Goal: Answer question/provide support: Share knowledge or assist other users

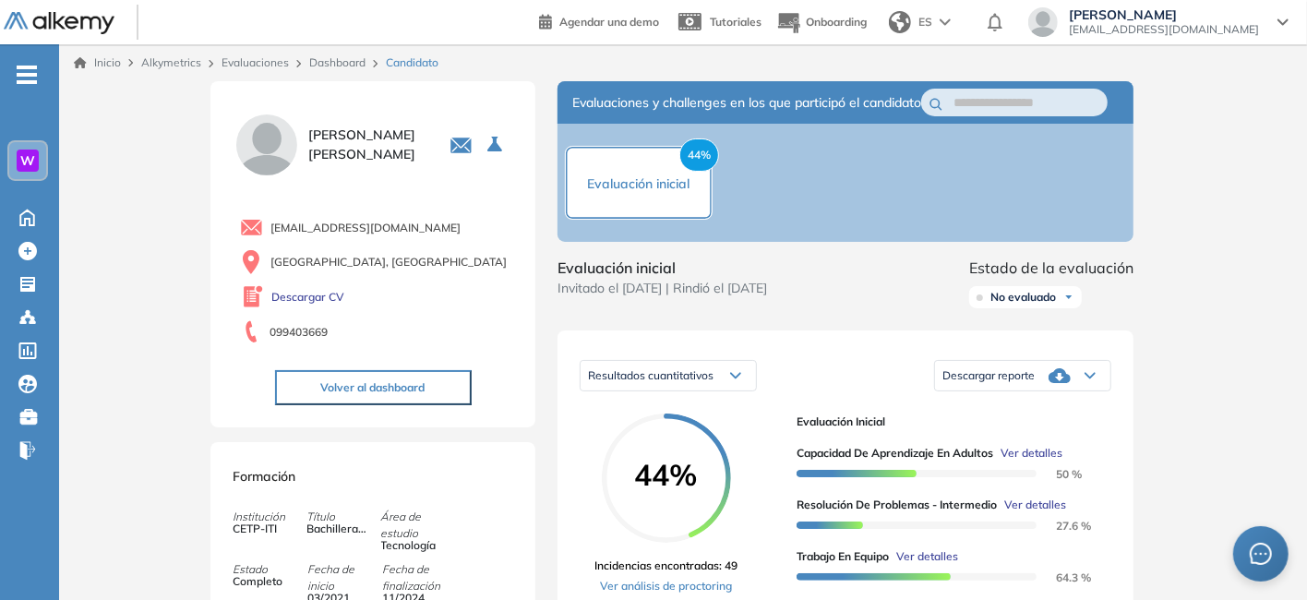
click at [328, 62] on link "Dashboard" at bounding box center [337, 62] width 56 height 14
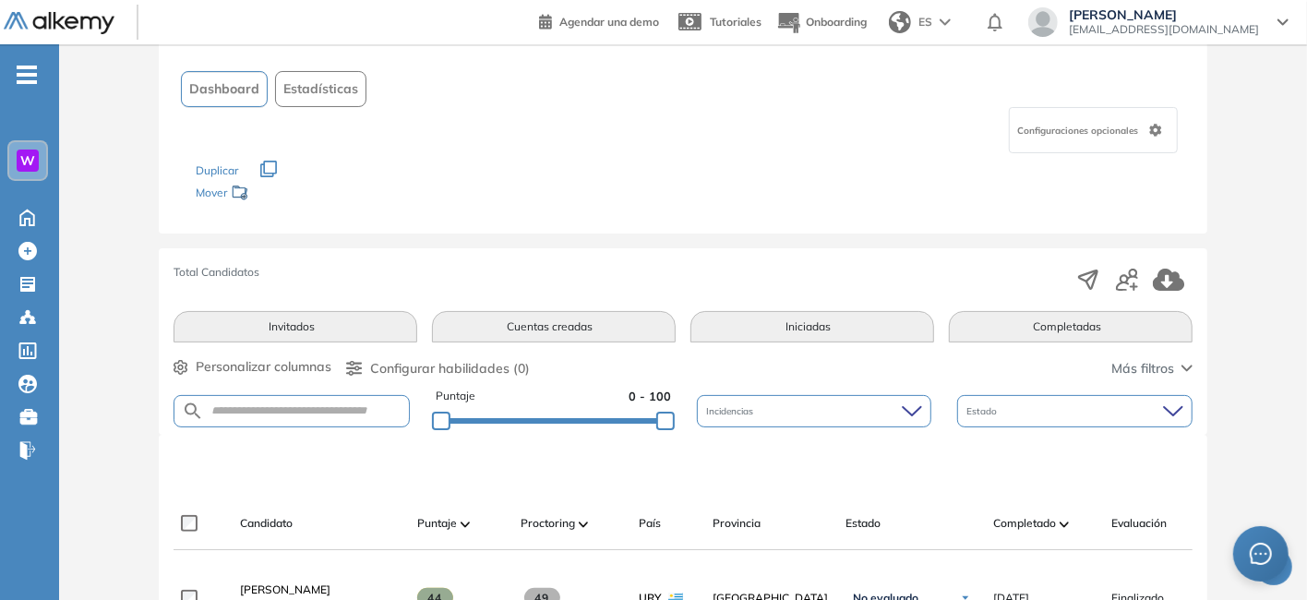
scroll to position [185, 0]
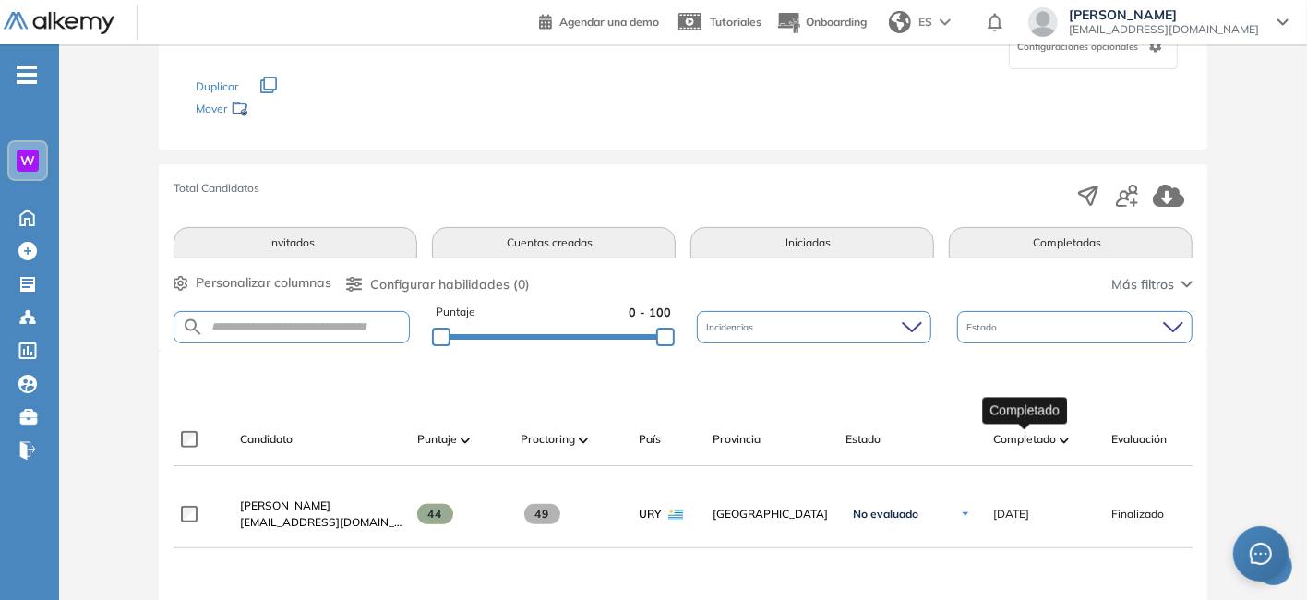
click at [1030, 442] on span "Completado" at bounding box center [1024, 439] width 63 height 17
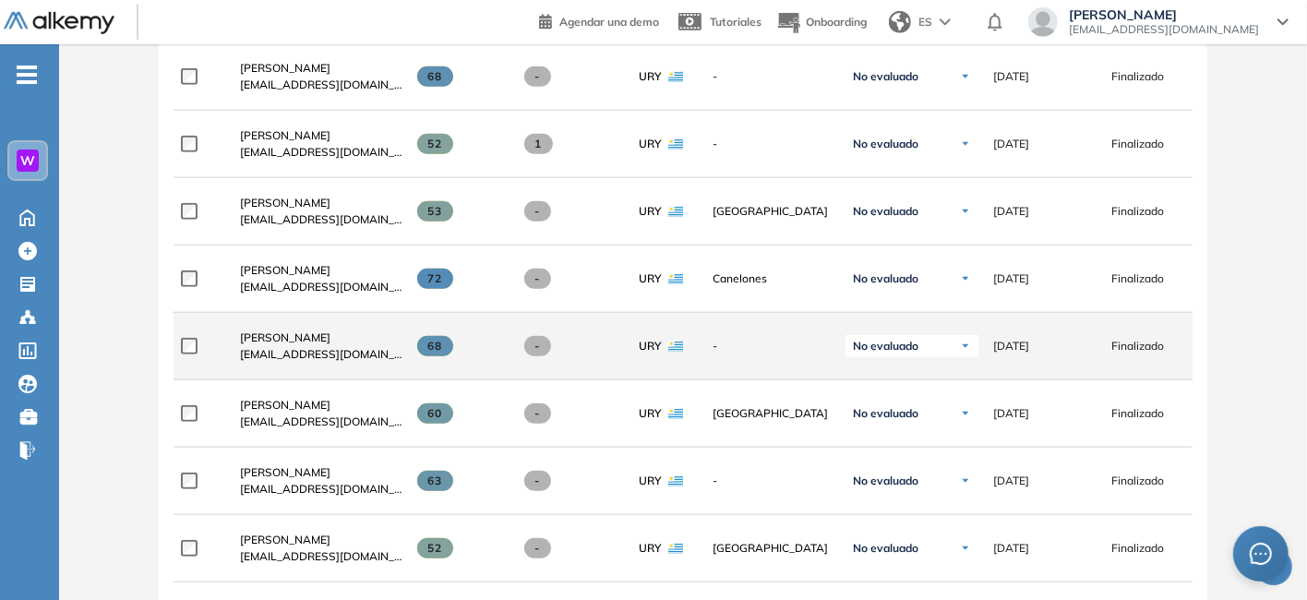
scroll to position [923, 0]
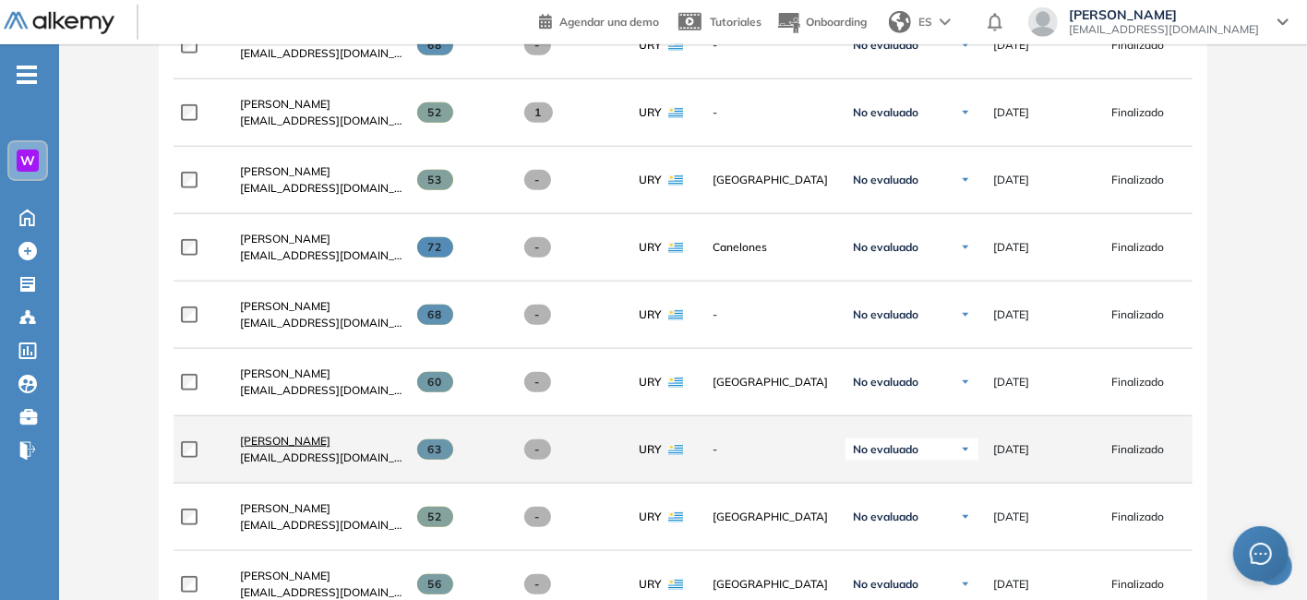
click at [305, 446] on span "[PERSON_NAME]" at bounding box center [285, 441] width 90 height 14
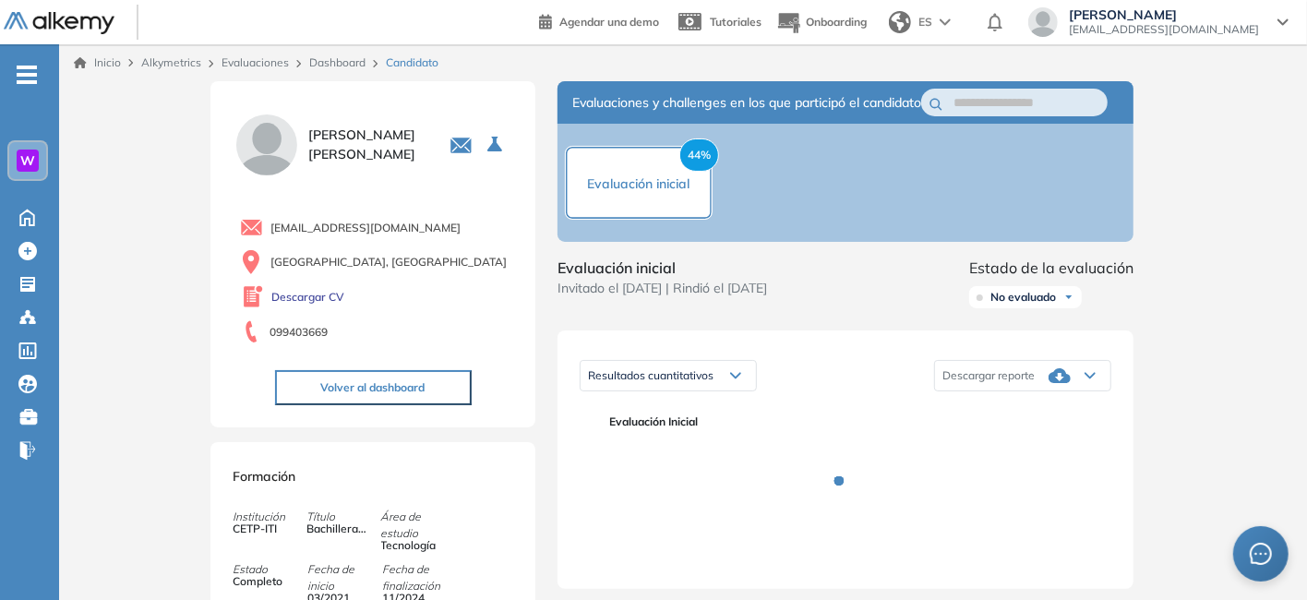
click at [340, 65] on link "Dashboard" at bounding box center [337, 62] width 56 height 14
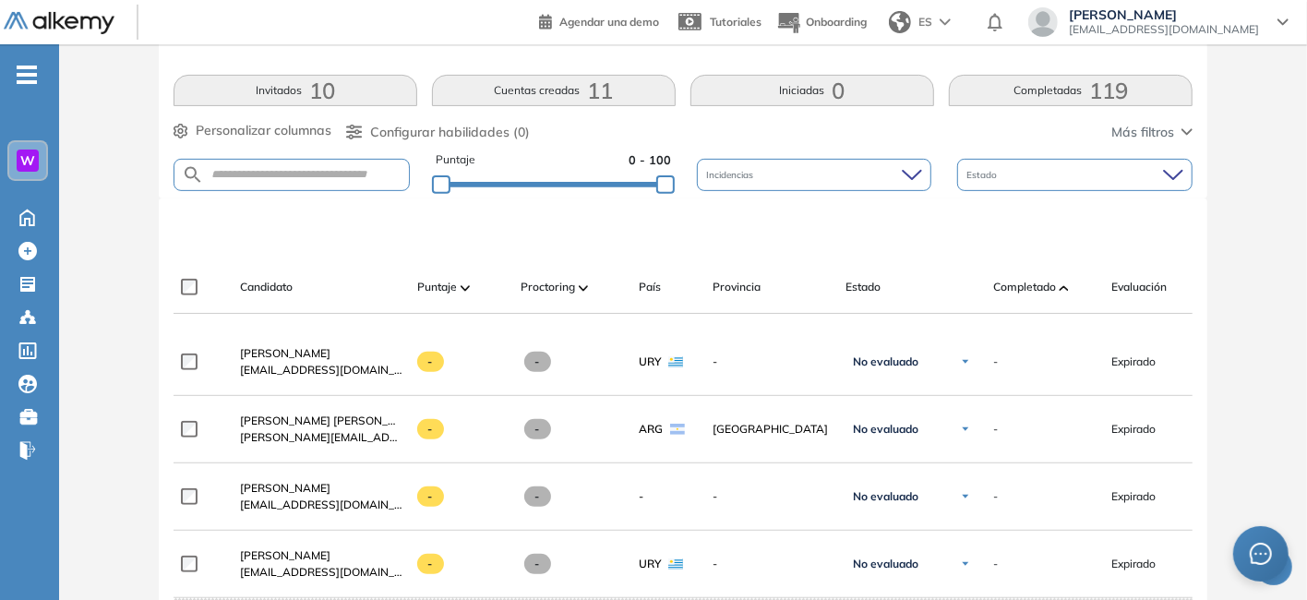
scroll to position [462, 0]
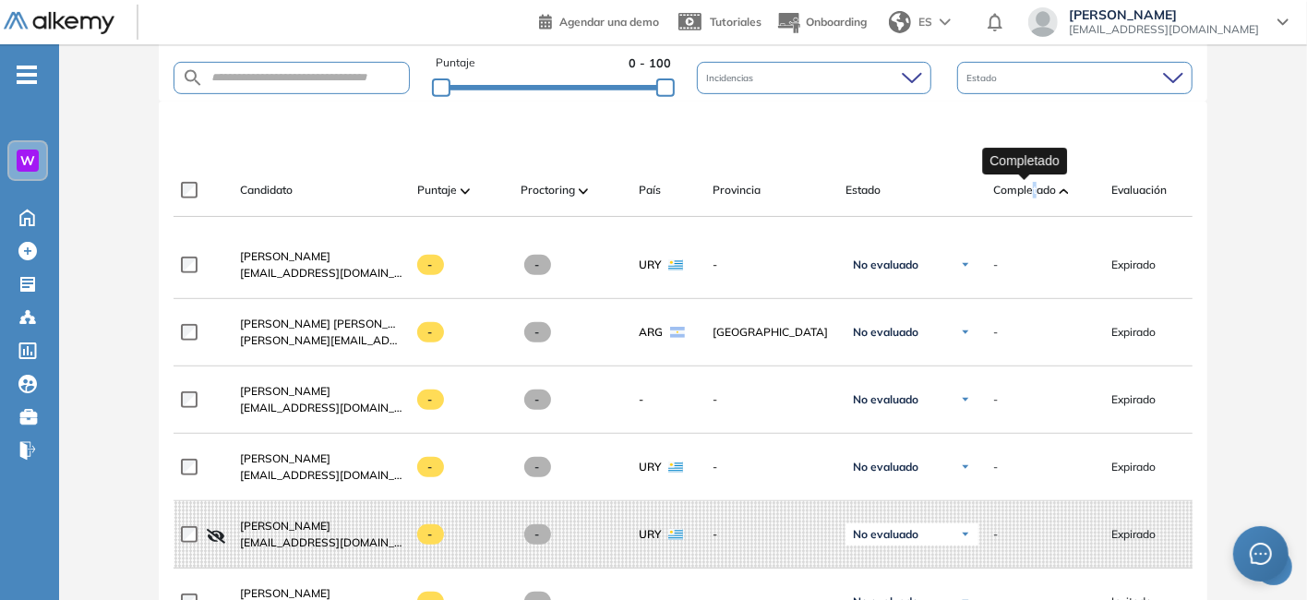
click at [1034, 186] on span "Completado" at bounding box center [1024, 190] width 63 height 17
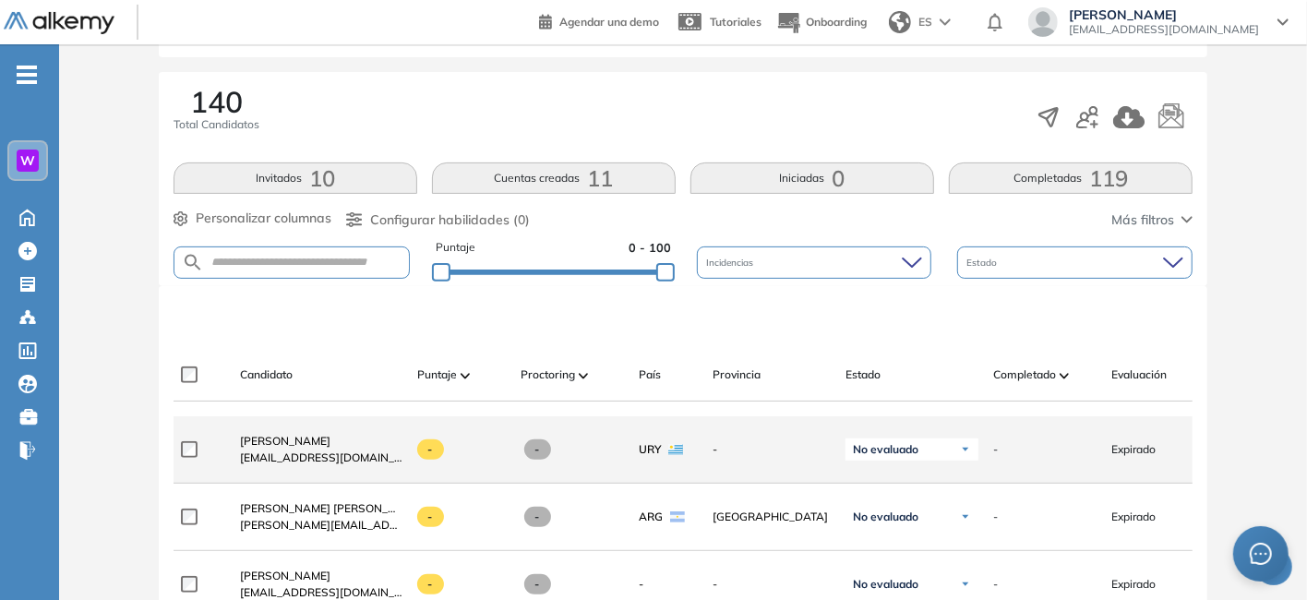
scroll to position [0, 0]
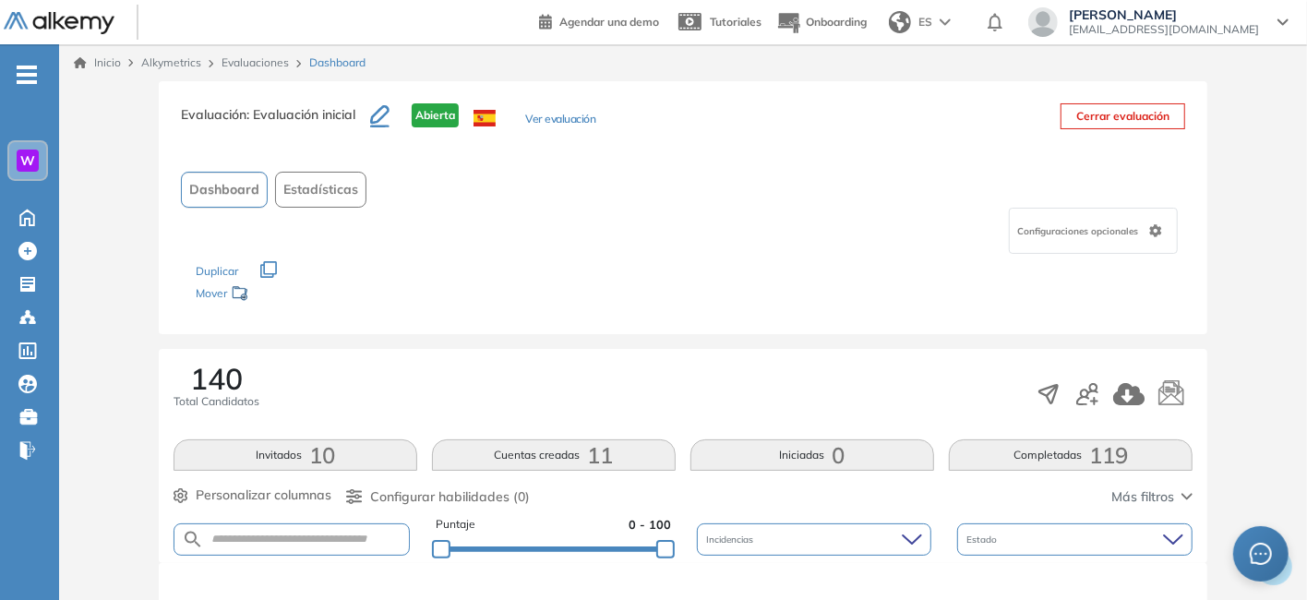
click at [176, 66] on span "Alkymetrics" at bounding box center [171, 62] width 60 height 14
click at [271, 65] on link "Evaluaciones" at bounding box center [255, 62] width 67 height 14
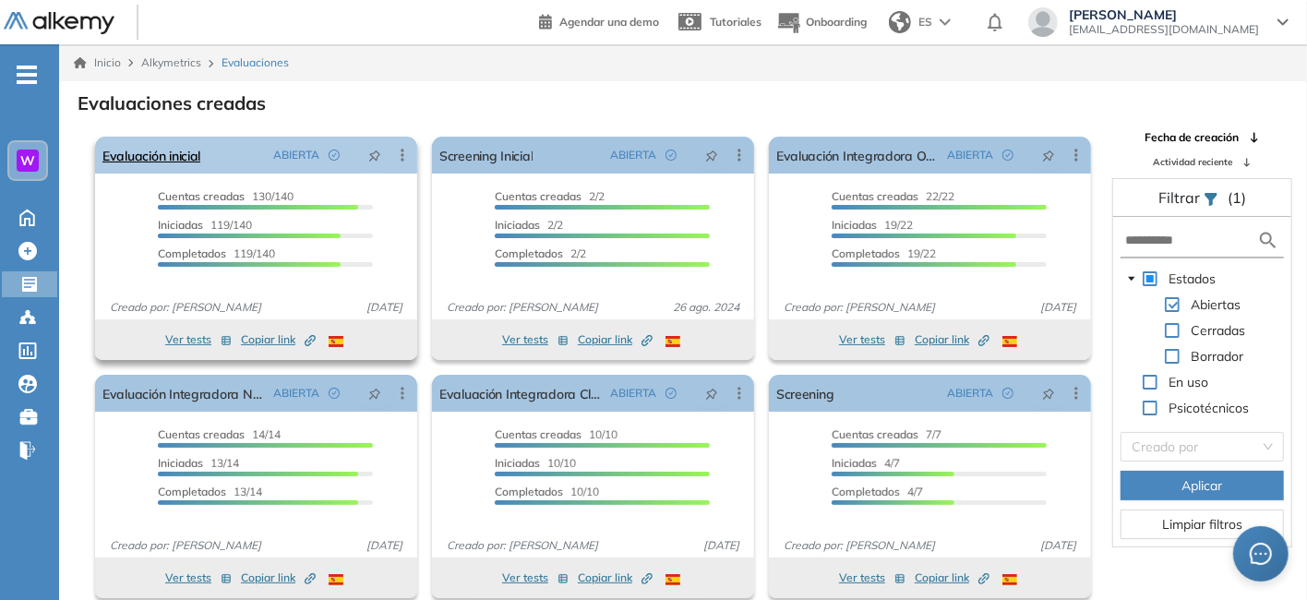
click at [401, 157] on icon at bounding box center [402, 155] width 18 height 18
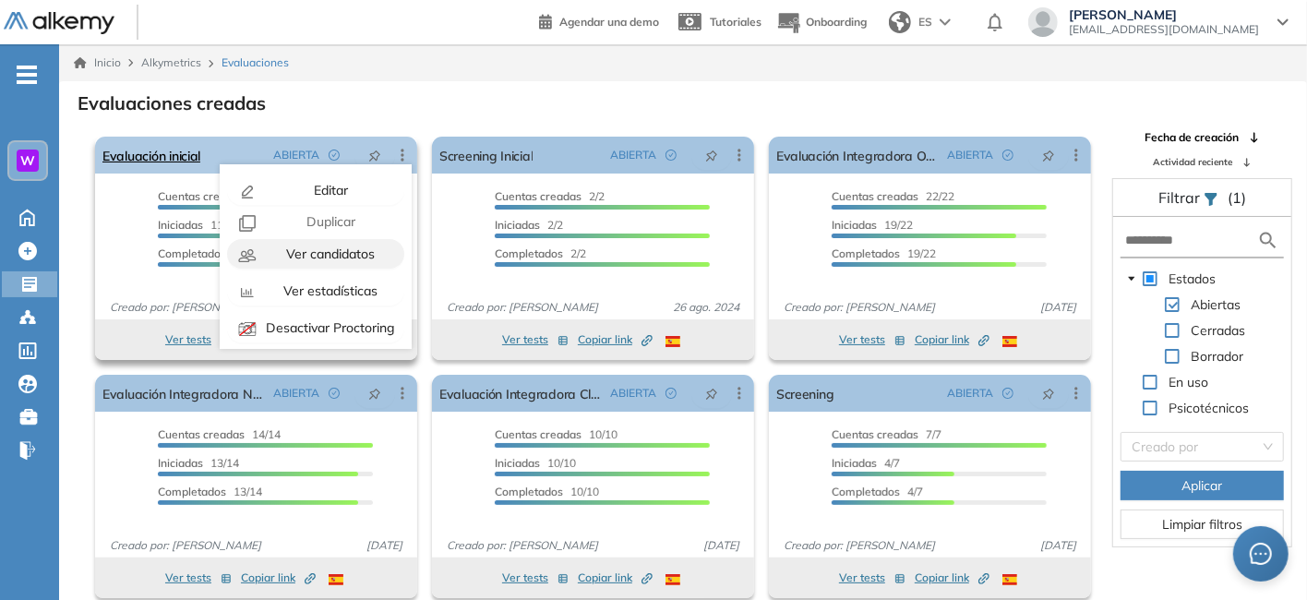
click at [356, 262] on div "Ver candidatos" at bounding box center [329, 254] width 136 height 20
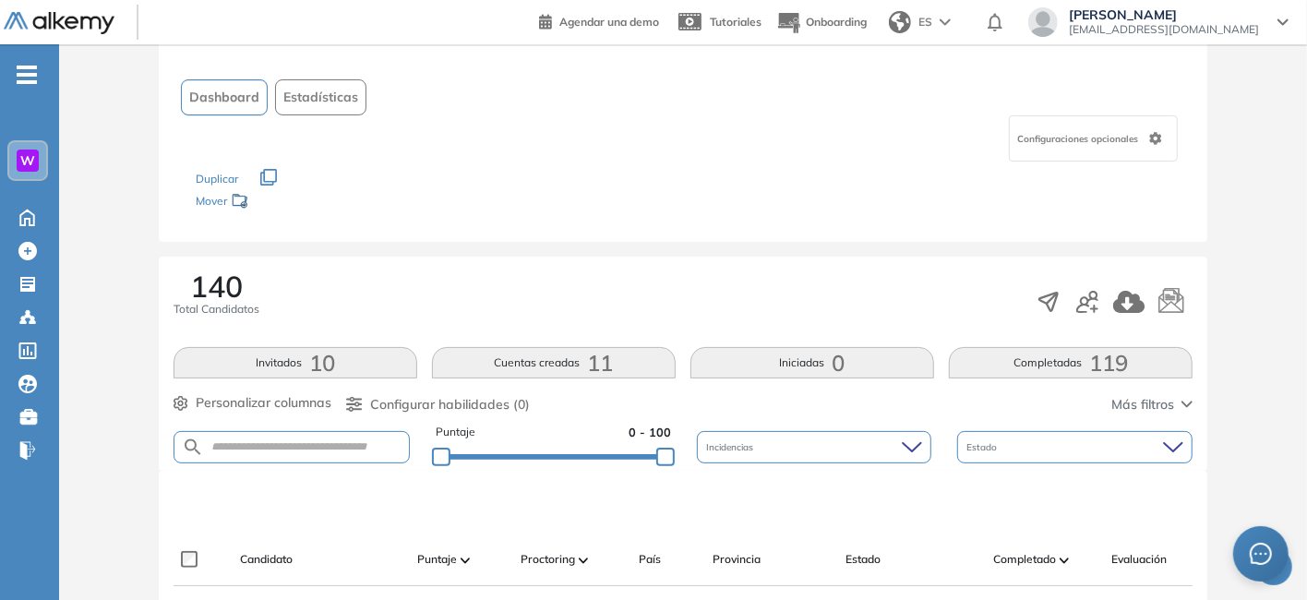
scroll to position [277, 0]
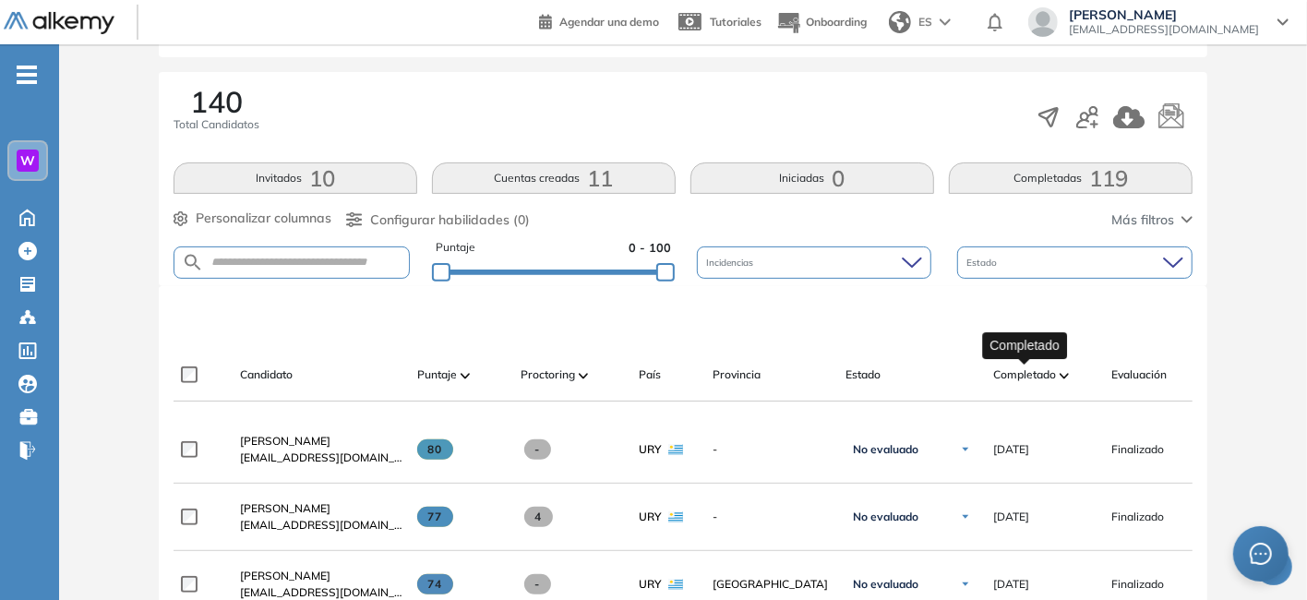
click at [1025, 370] on span "Completado" at bounding box center [1024, 374] width 63 height 17
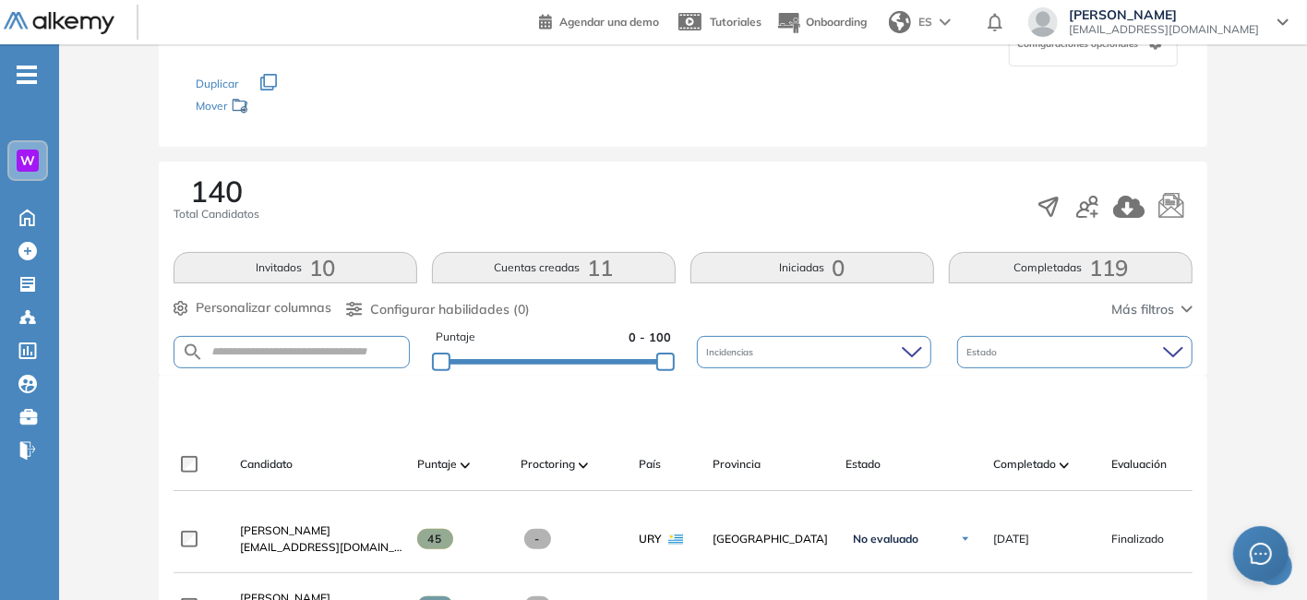
scroll to position [185, 0]
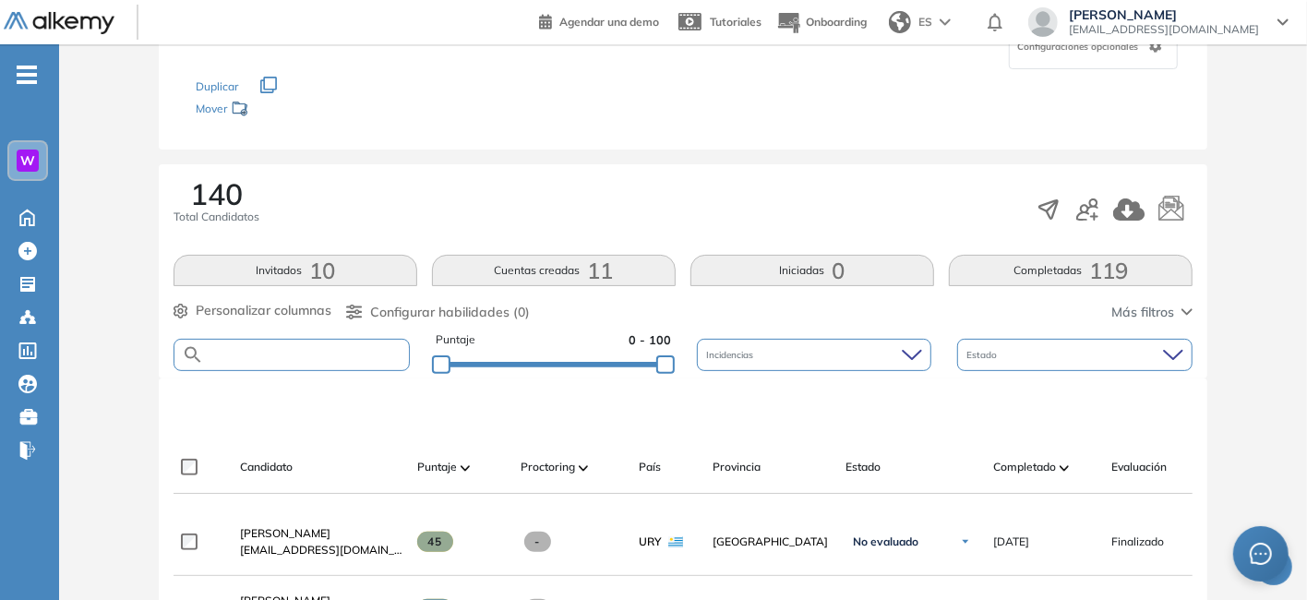
click at [332, 354] on input "text" at bounding box center [306, 355] width 205 height 14
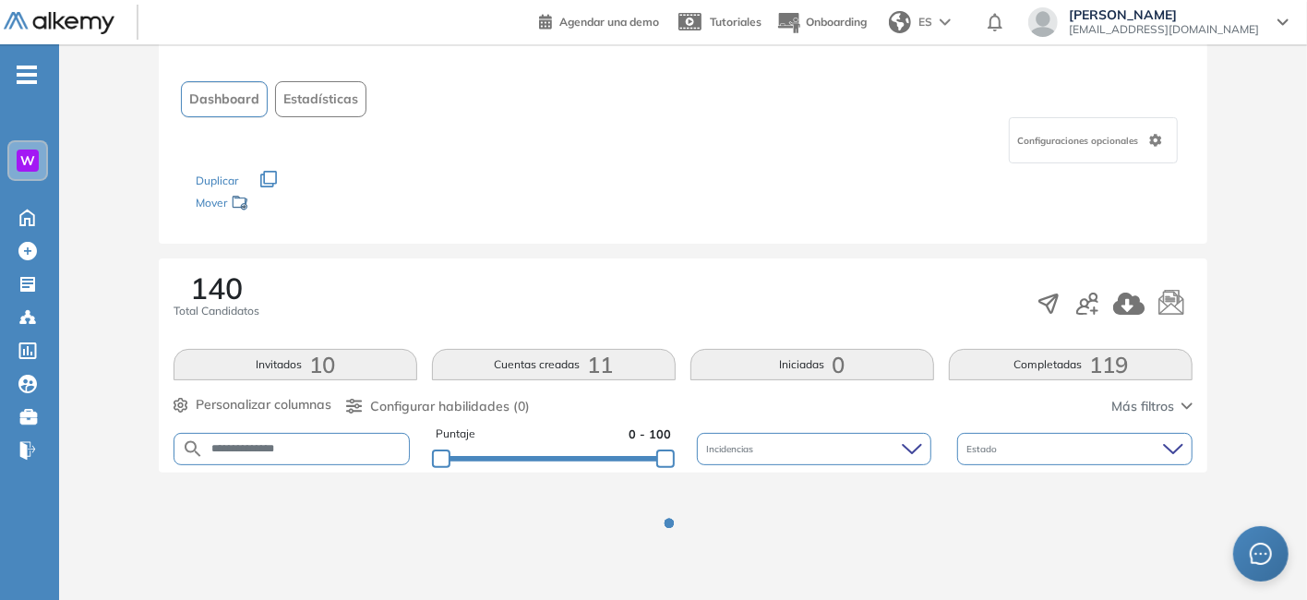
scroll to position [163, 0]
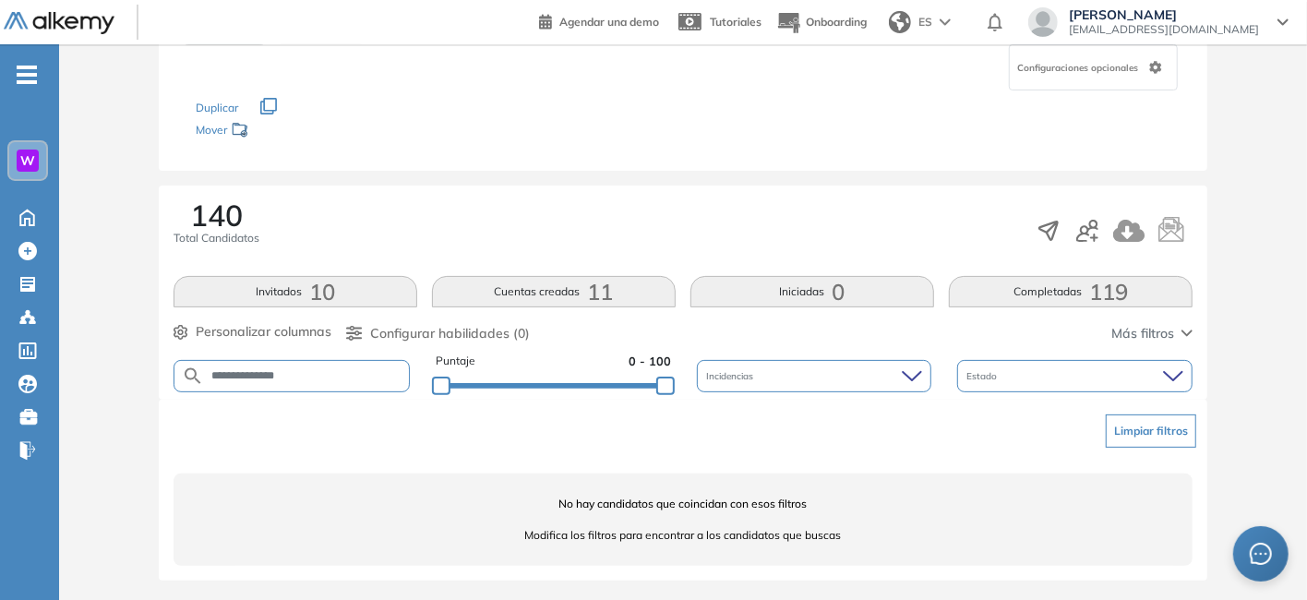
click at [347, 377] on input "**********" at bounding box center [306, 376] width 205 height 14
type input "**********"
drag, startPoint x: 359, startPoint y: 366, endPoint x: 191, endPoint y: 384, distance: 168.9
click at [191, 384] on form "**********" at bounding box center [292, 376] width 236 height 32
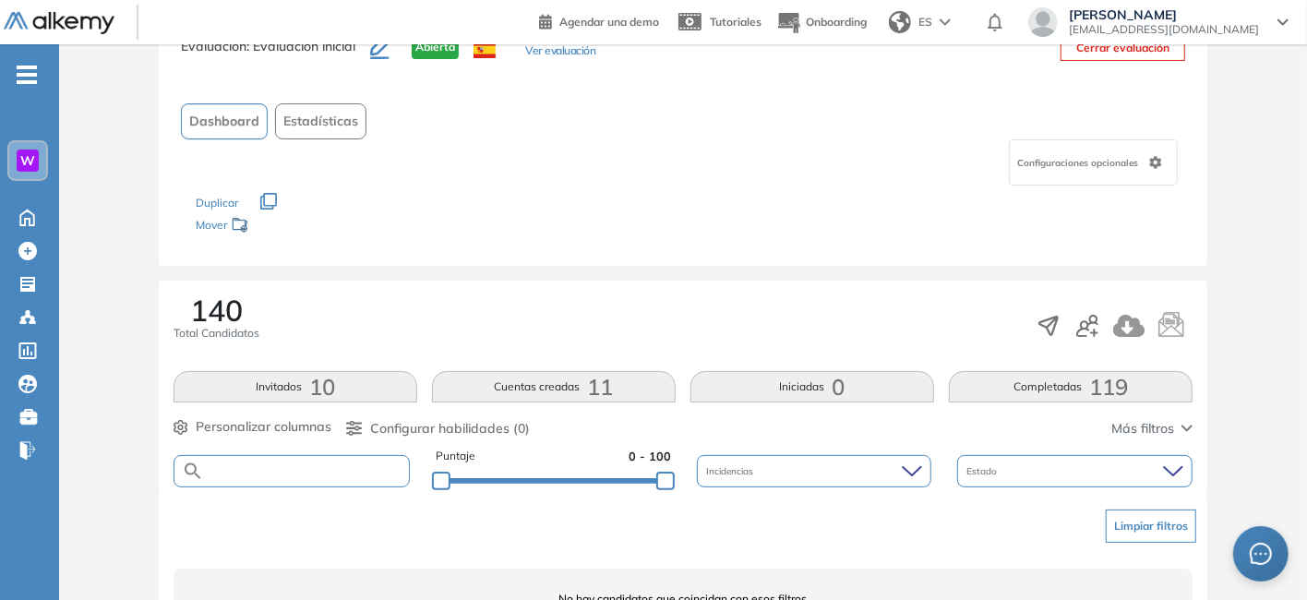
scroll to position [0, 0]
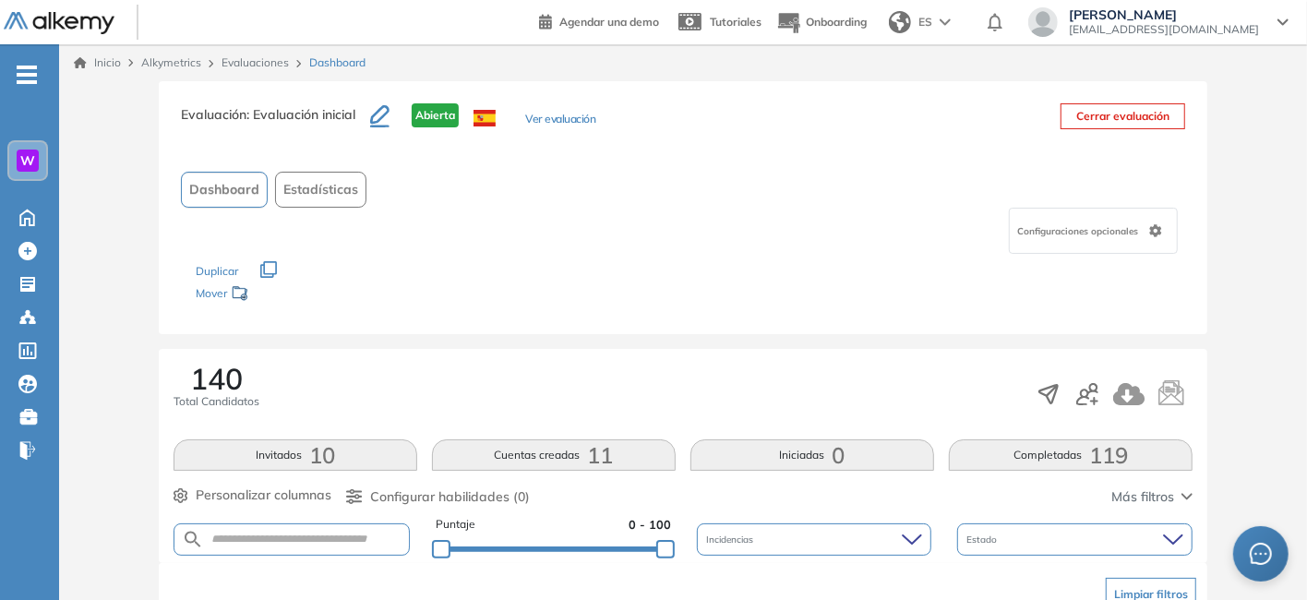
click at [262, 63] on link "Evaluaciones" at bounding box center [255, 62] width 67 height 14
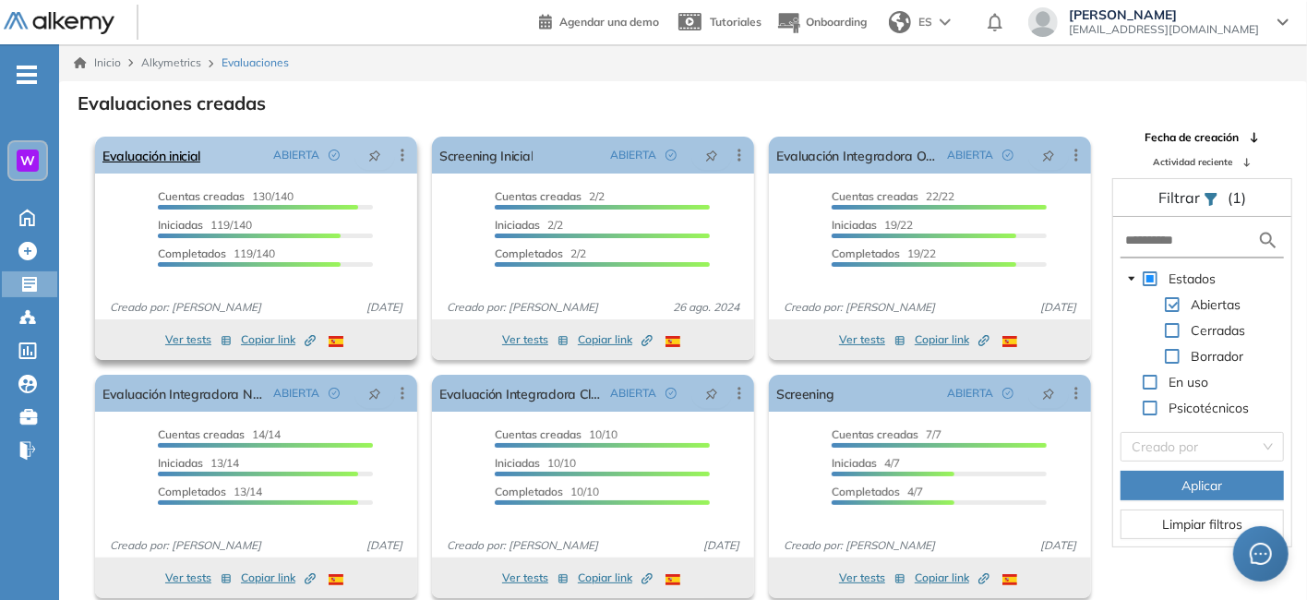
click at [403, 157] on icon at bounding box center [402, 155] width 18 height 18
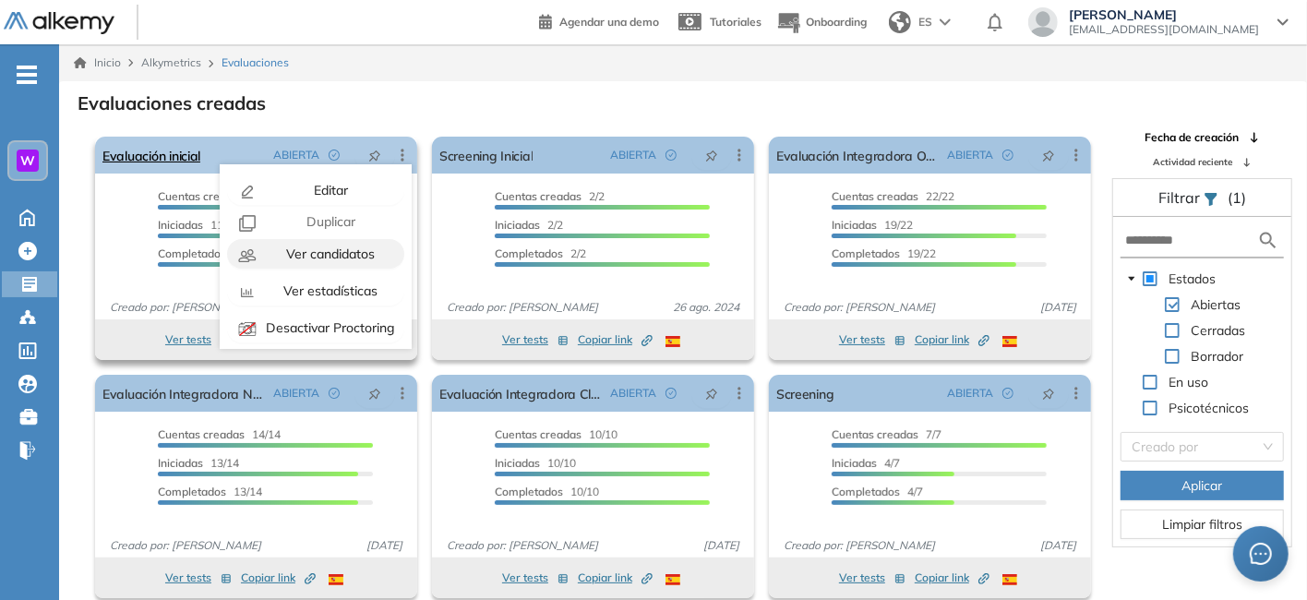
click at [351, 247] on span "Ver candidatos" at bounding box center [328, 254] width 92 height 17
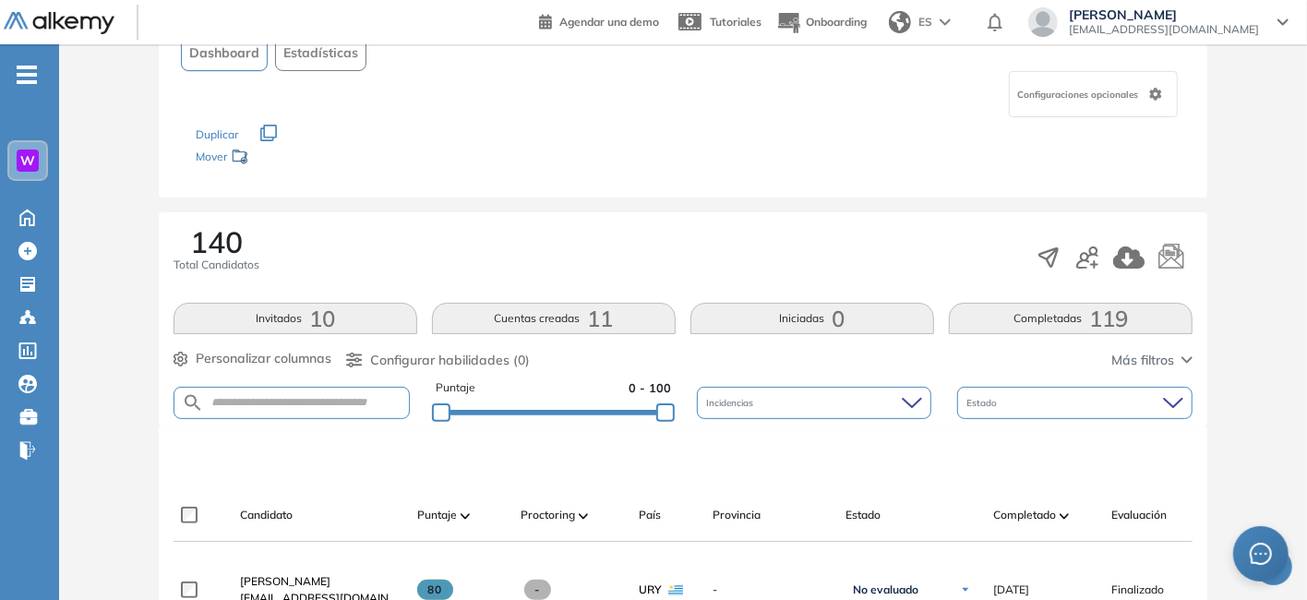
scroll to position [277, 0]
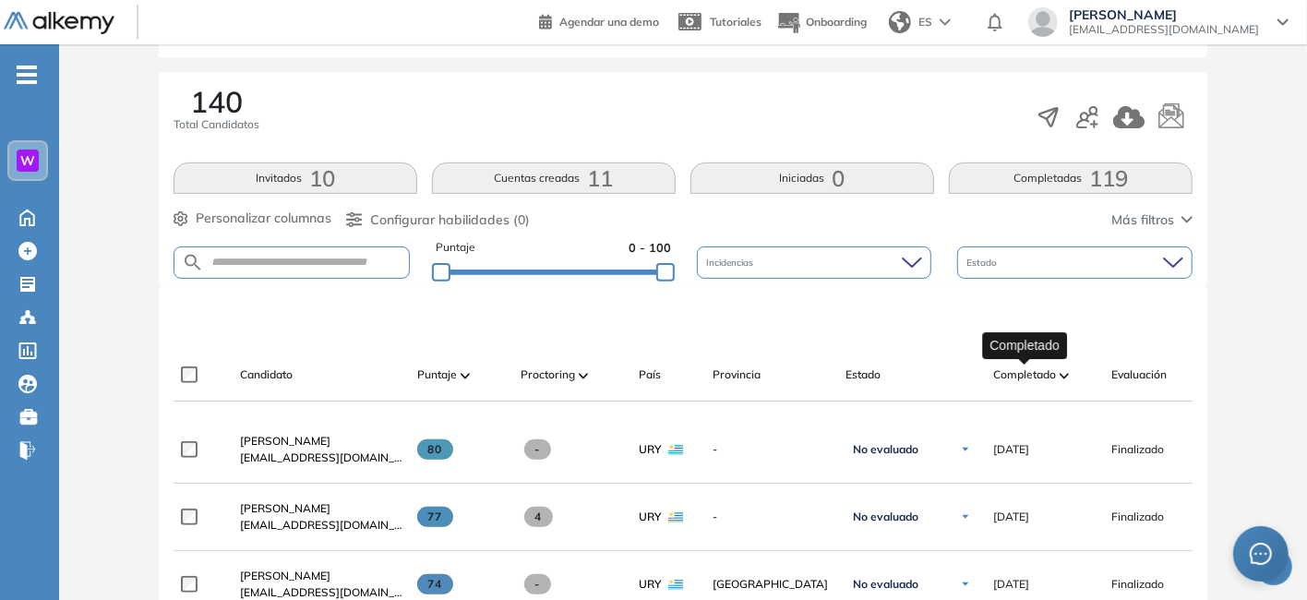
click at [1025, 370] on span "Completado" at bounding box center [1024, 374] width 63 height 17
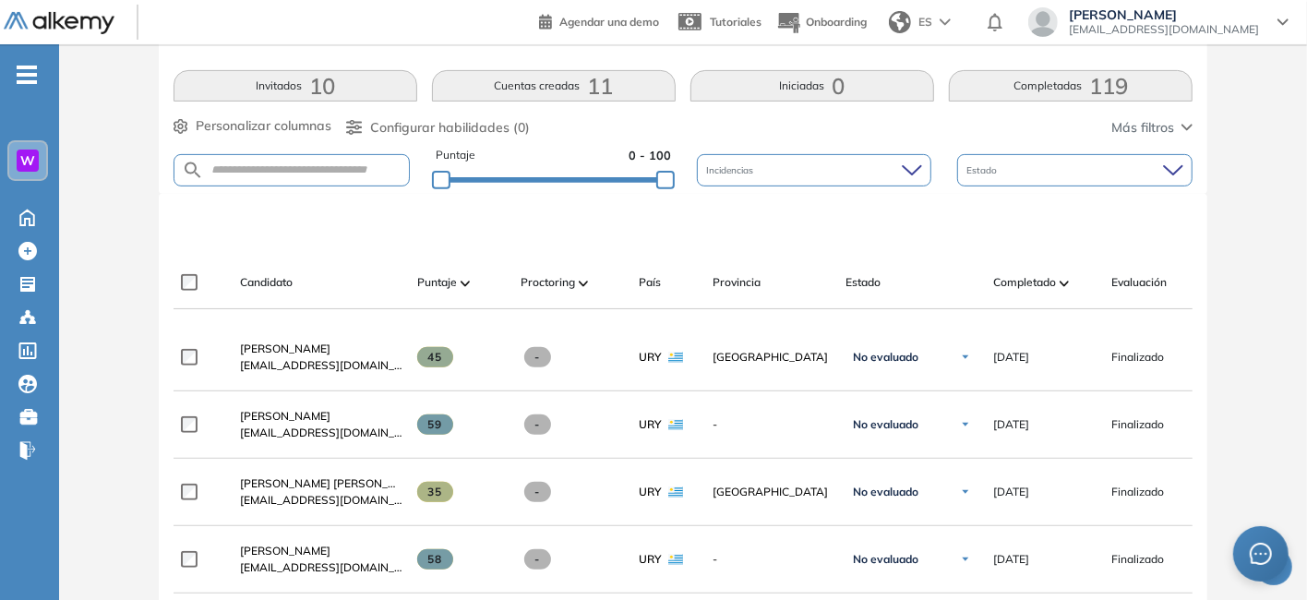
scroll to position [462, 0]
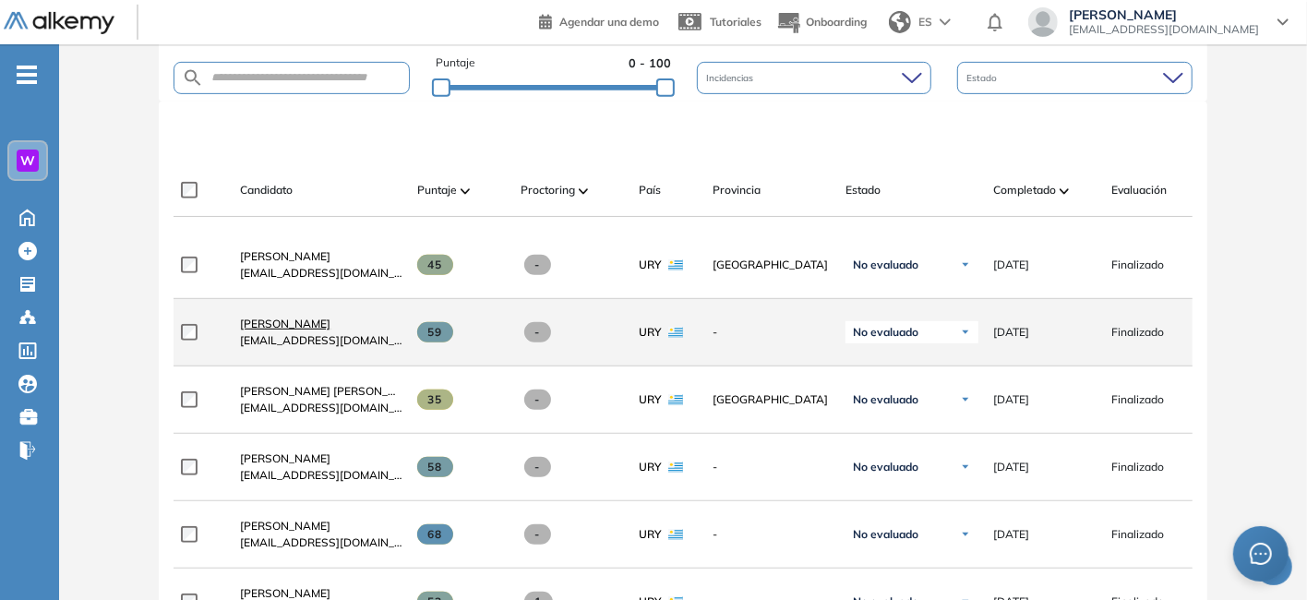
click at [291, 329] on span "[PERSON_NAME]" at bounding box center [285, 324] width 90 height 14
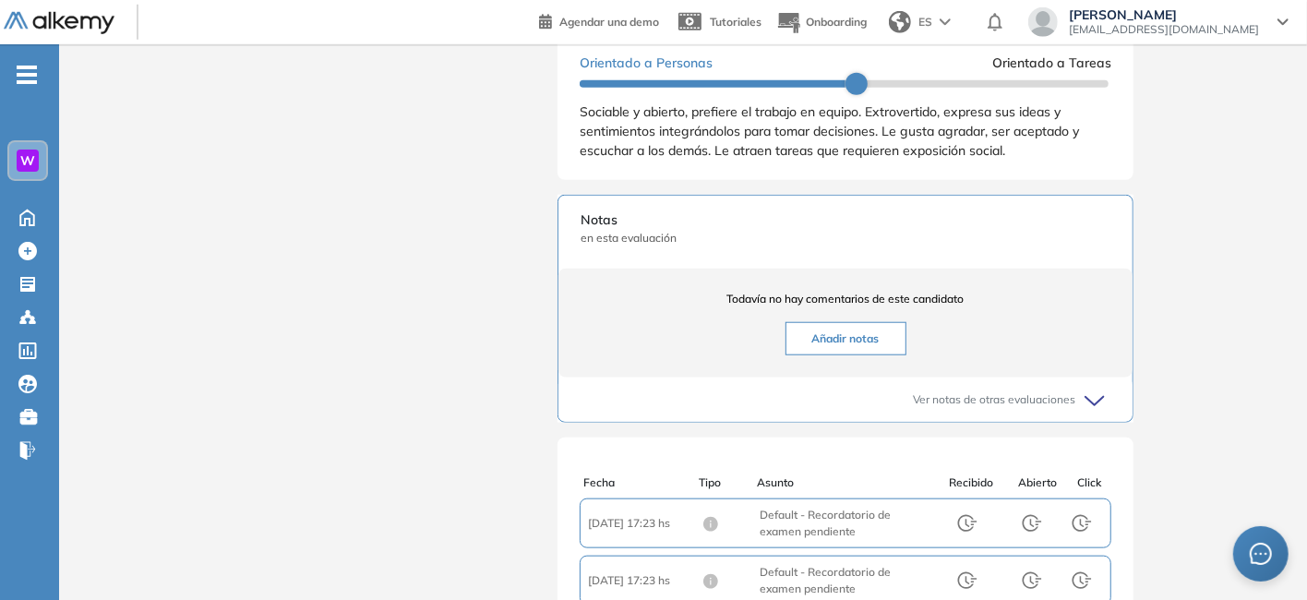
scroll to position [1108, 0]
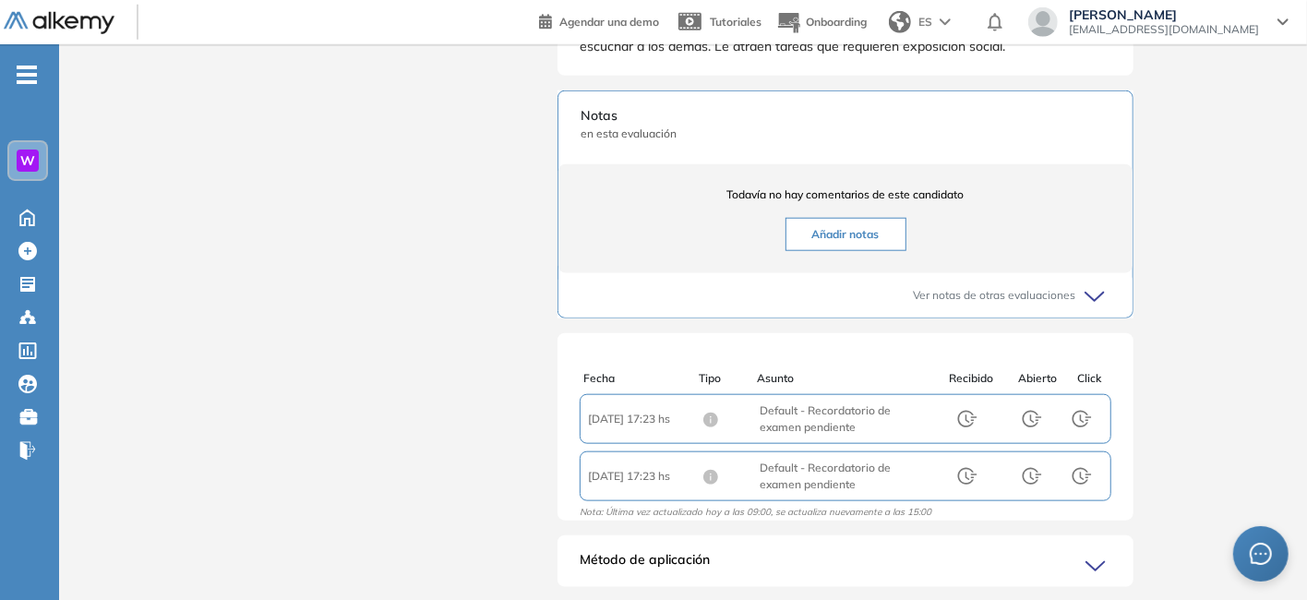
click at [857, 247] on button "Añadir notas" at bounding box center [846, 234] width 121 height 33
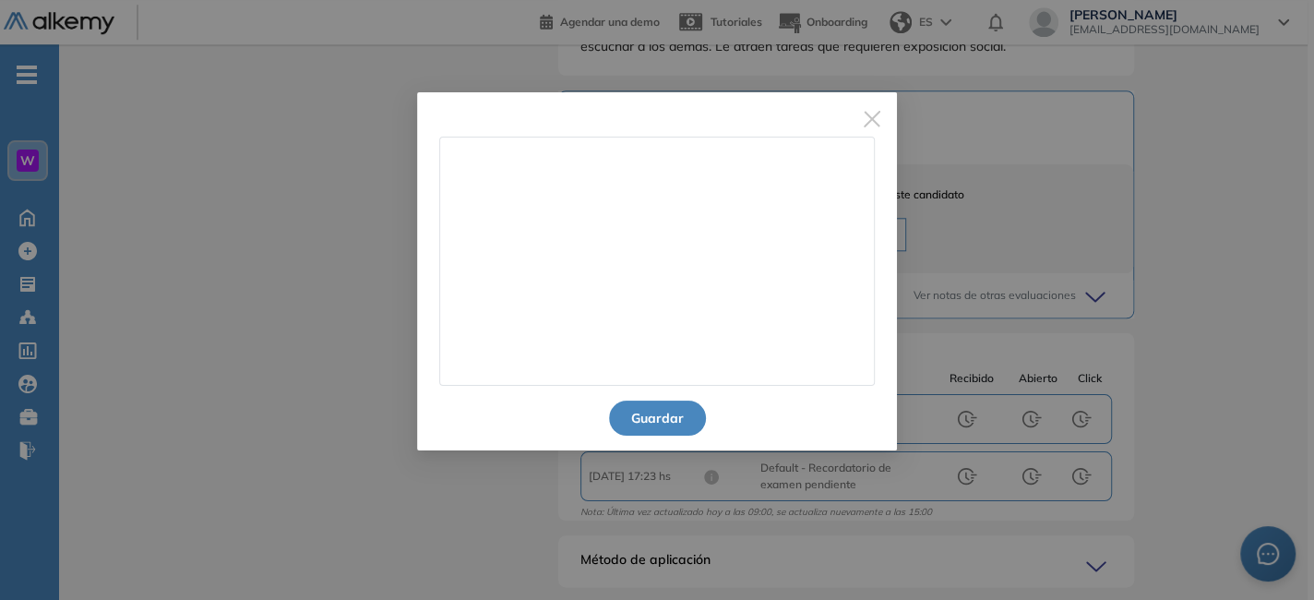
click at [720, 197] on textarea at bounding box center [657, 261] width 436 height 249
type textarea "**********"
click at [655, 418] on button "Guardar" at bounding box center [657, 418] width 97 height 35
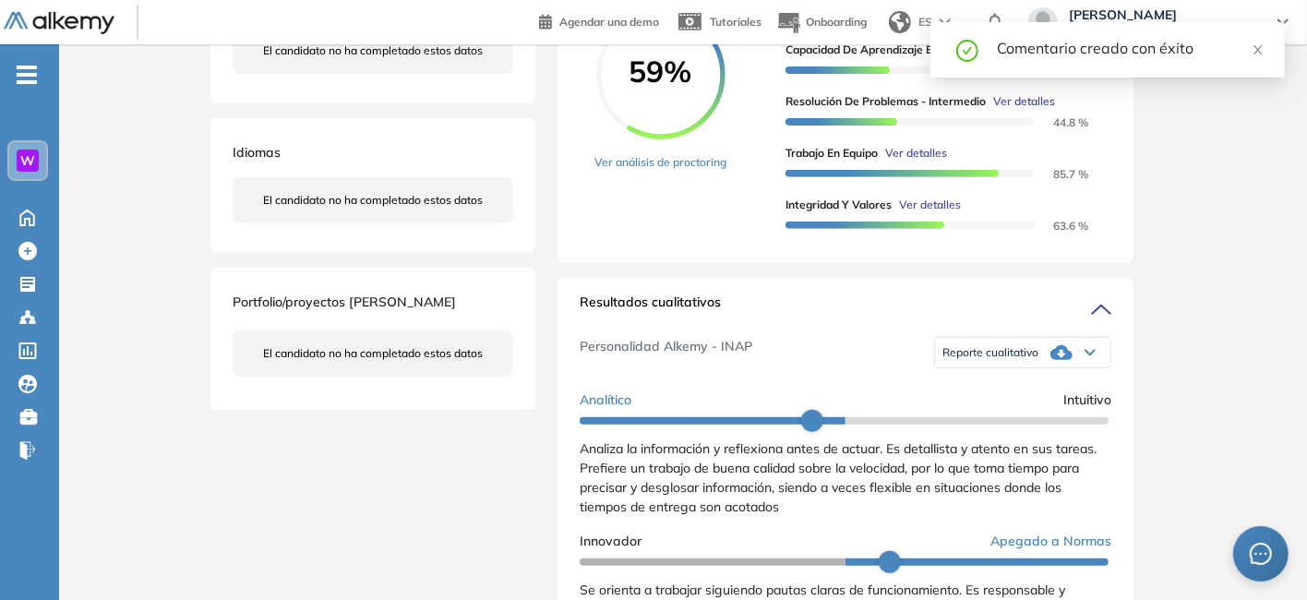
scroll to position [0, 0]
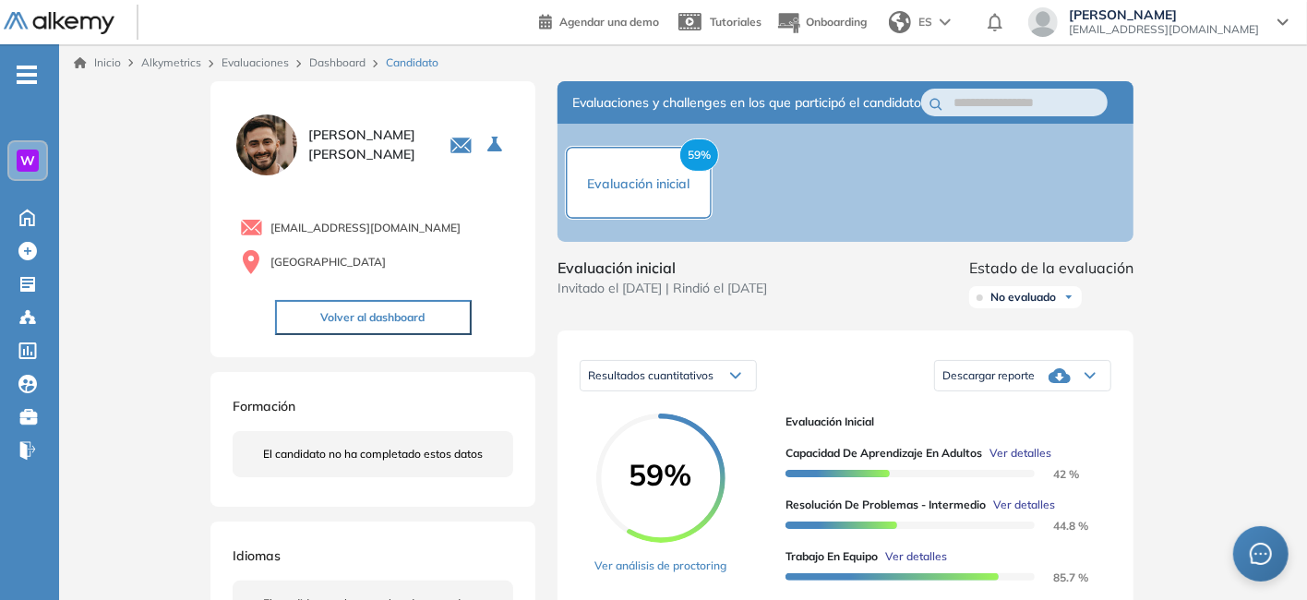
click at [322, 64] on link "Dashboard" at bounding box center [337, 62] width 56 height 14
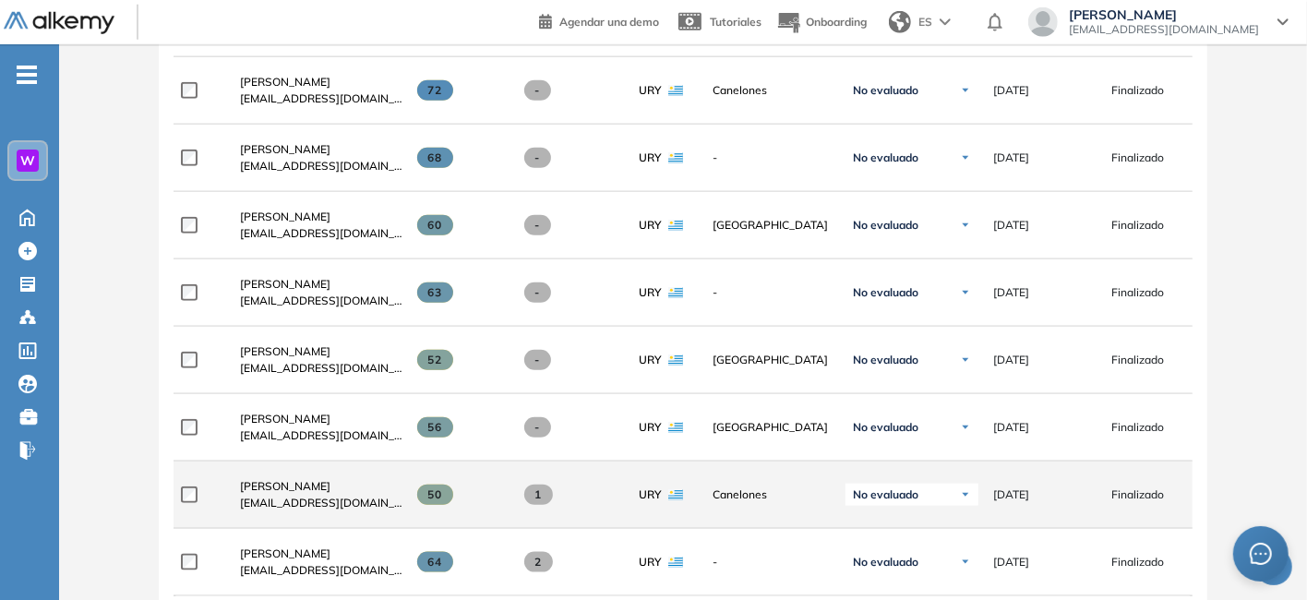
scroll to position [1200, 0]
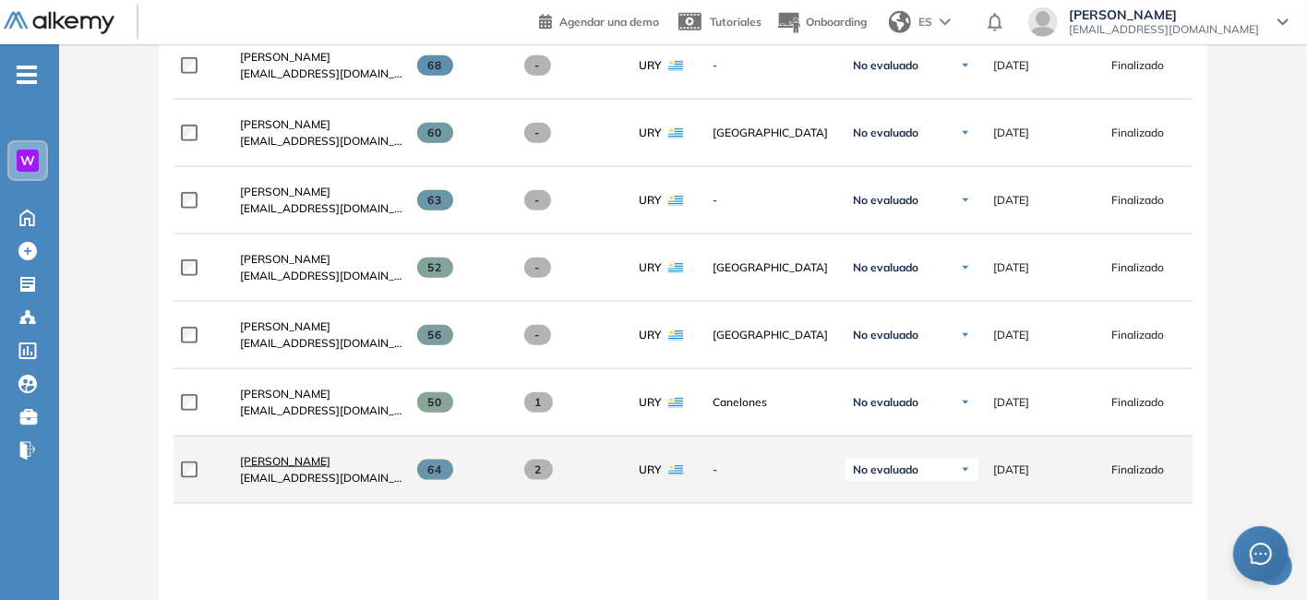
click at [294, 463] on span "[PERSON_NAME]" at bounding box center [285, 461] width 90 height 14
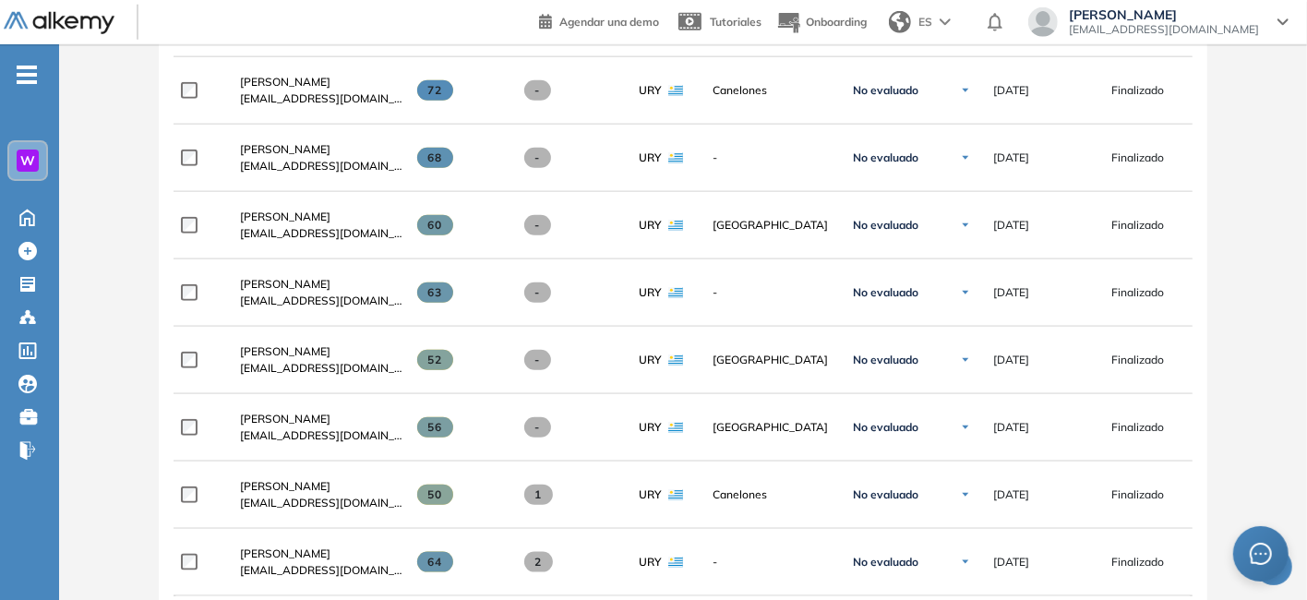
scroll to position [1292, 0]
